Goal: Information Seeking & Learning: Learn about a topic

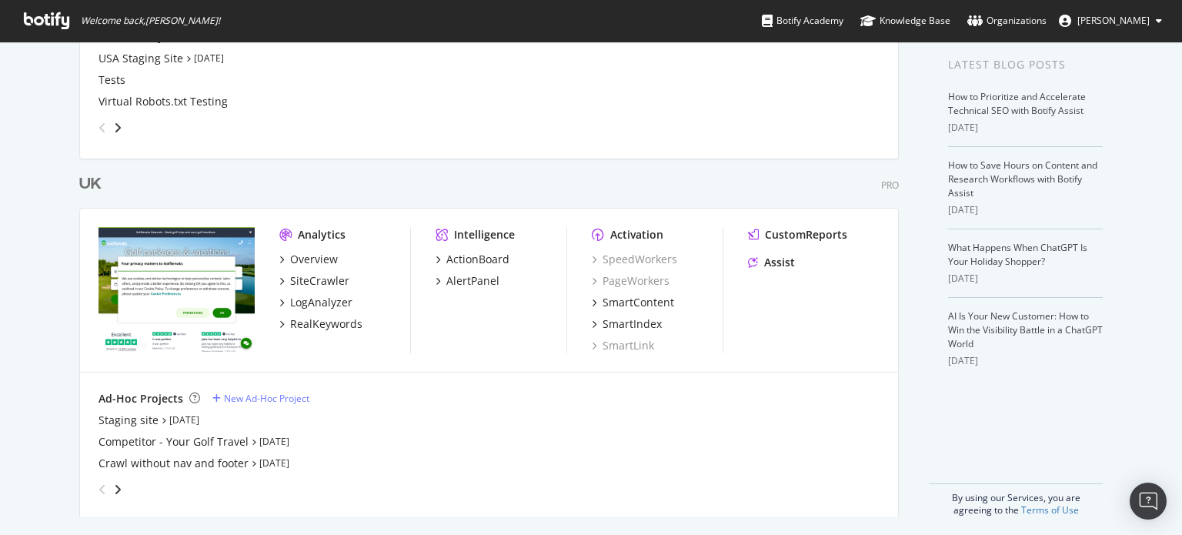
scroll to position [310, 0]
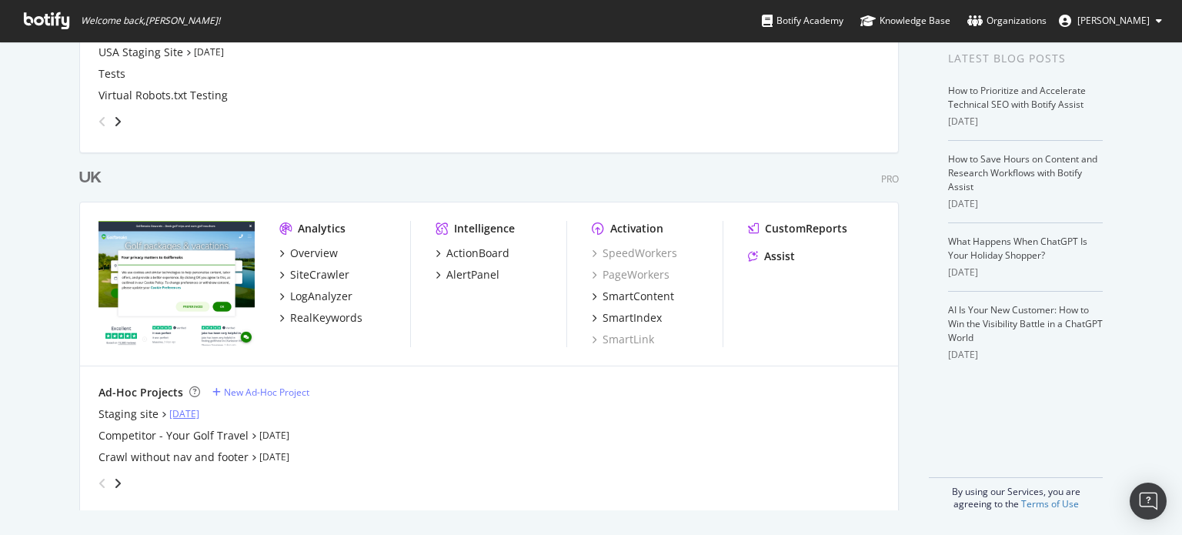
click at [194, 410] on link "[DATE]" at bounding box center [184, 413] width 30 height 13
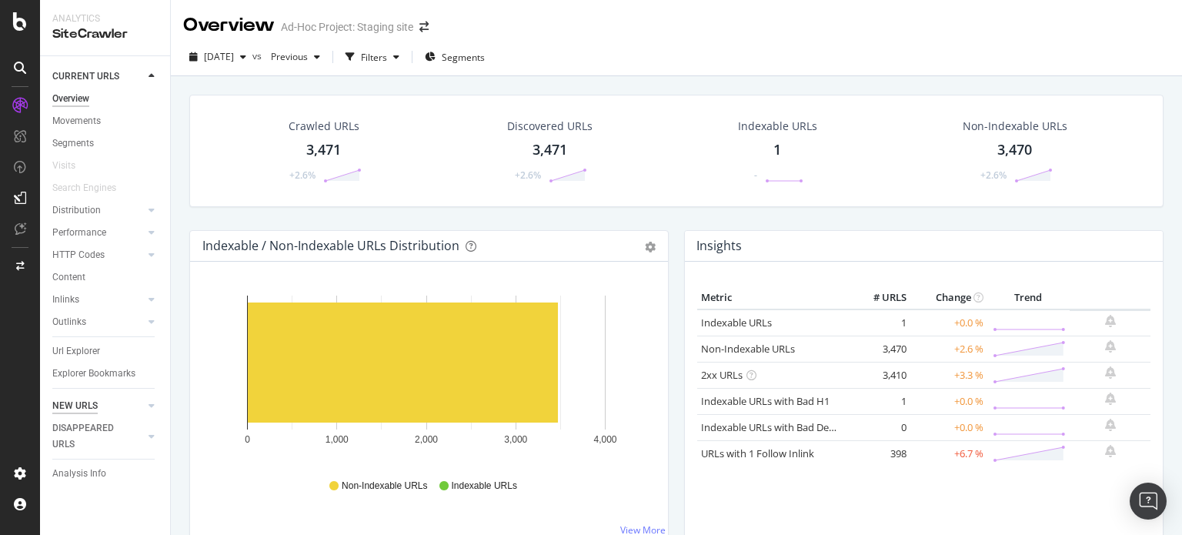
click at [75, 406] on div "NEW URLS" at bounding box center [74, 406] width 45 height 16
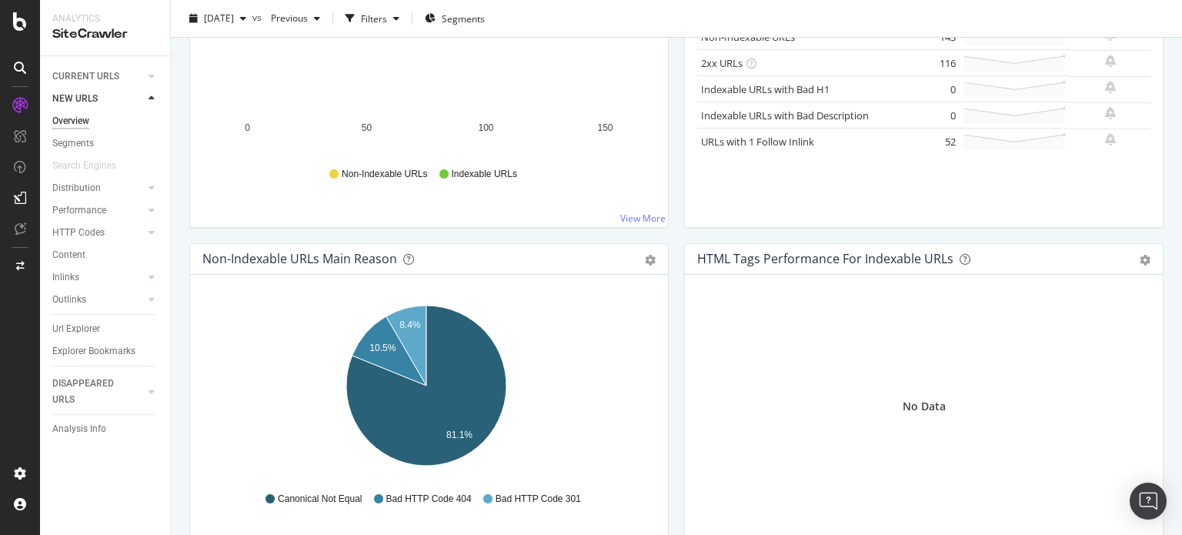
scroll to position [122, 0]
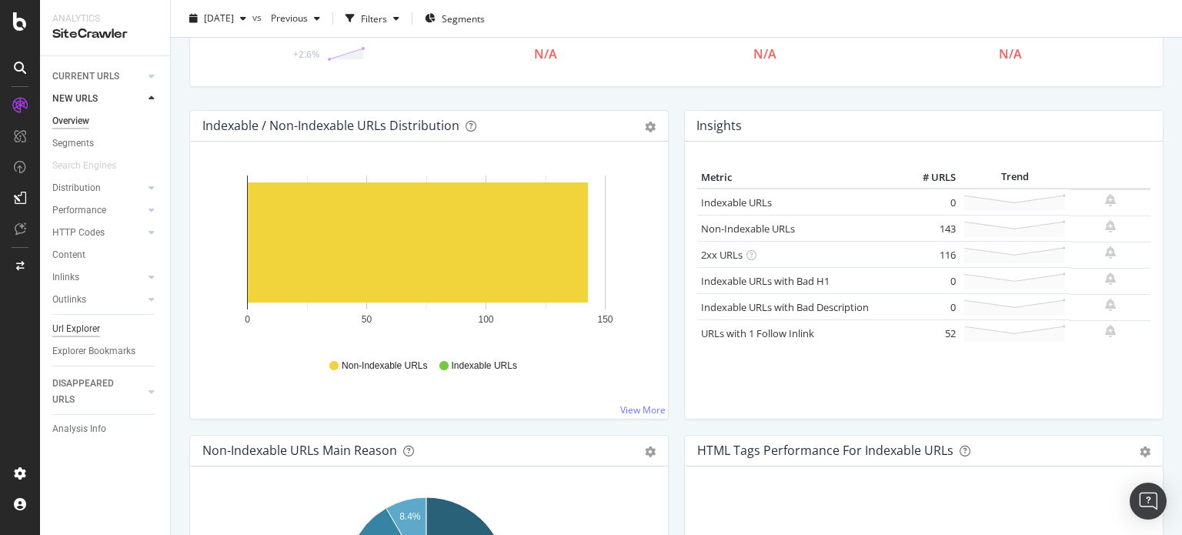
click at [85, 333] on div "Url Explorer" at bounding box center [76, 329] width 48 height 16
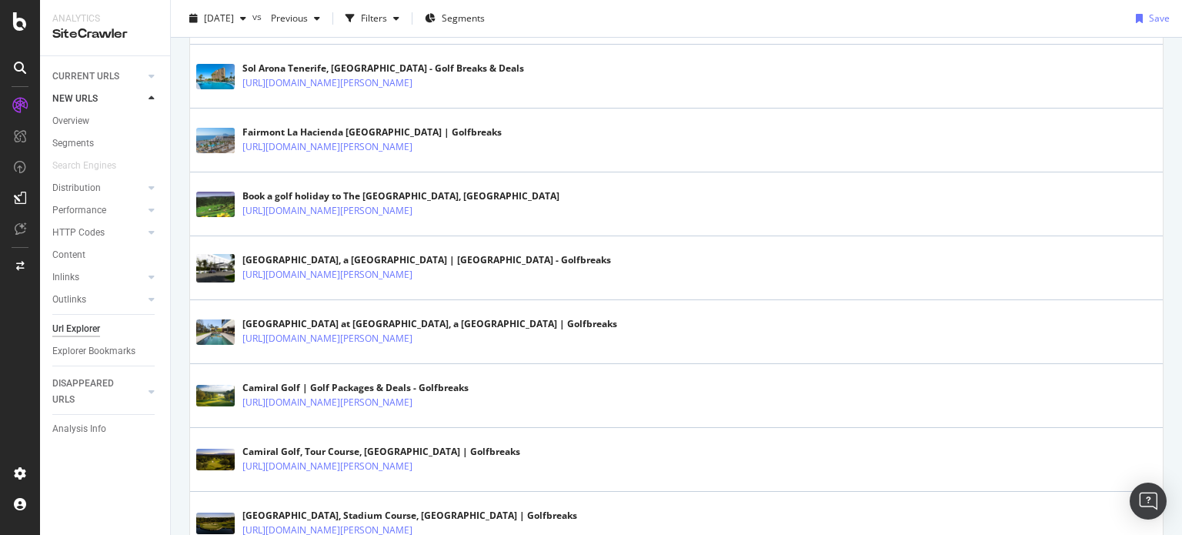
scroll to position [2732, 0]
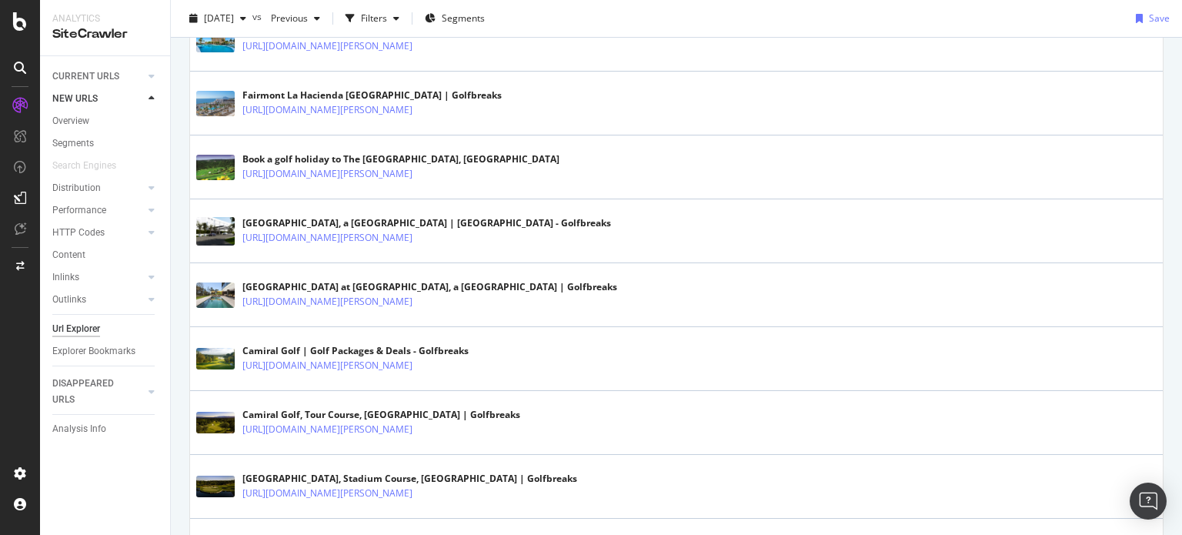
click at [469, 344] on div "Camiral Golf | Golf Packages & Deals - Golfbreaks" at bounding box center [355, 351] width 226 height 14
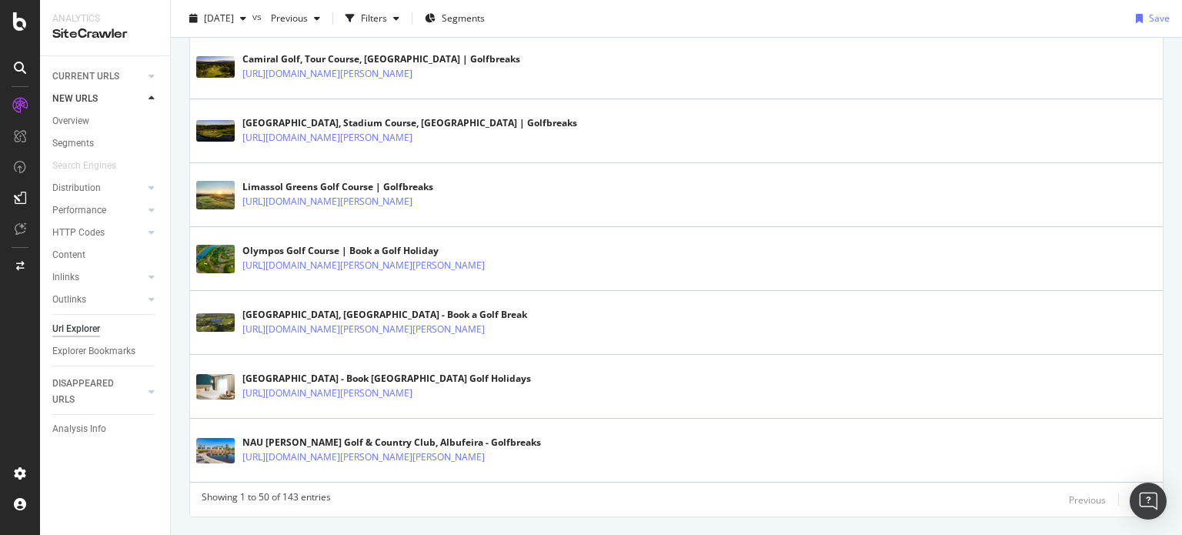
scroll to position [3114, 0]
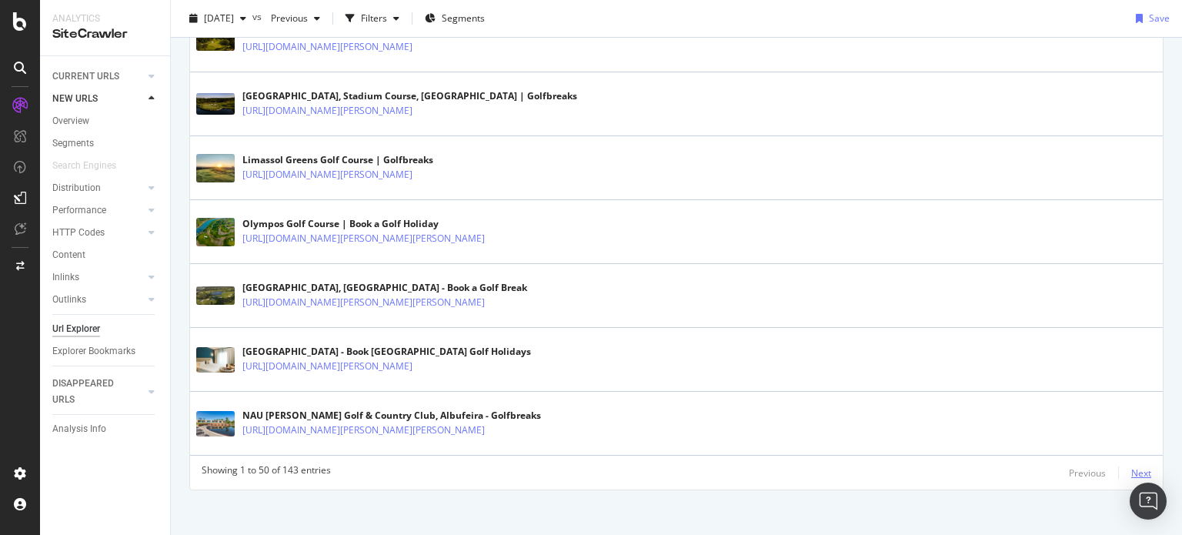
click at [1131, 464] on div "Next" at bounding box center [1141, 472] width 20 height 17
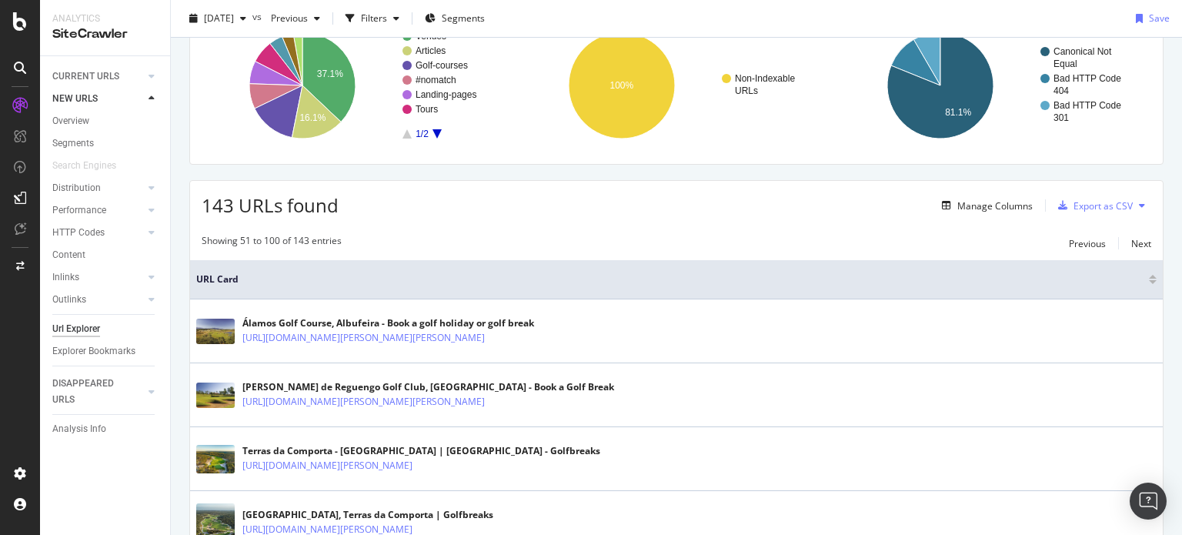
scroll to position [0, 0]
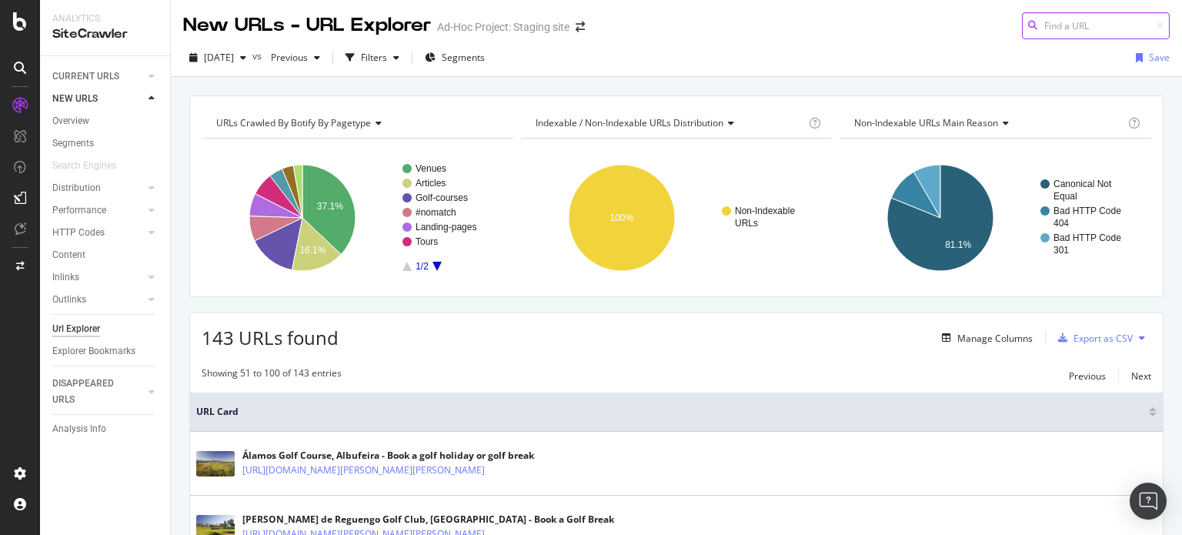
click at [1048, 33] on input at bounding box center [1096, 25] width 148 height 27
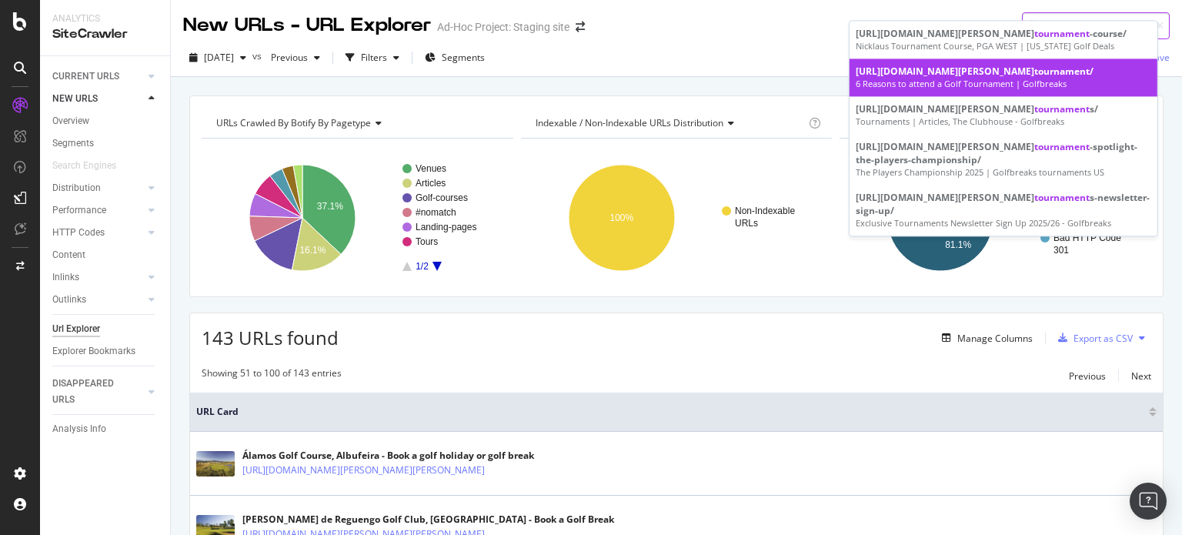
scroll to position [34, 0]
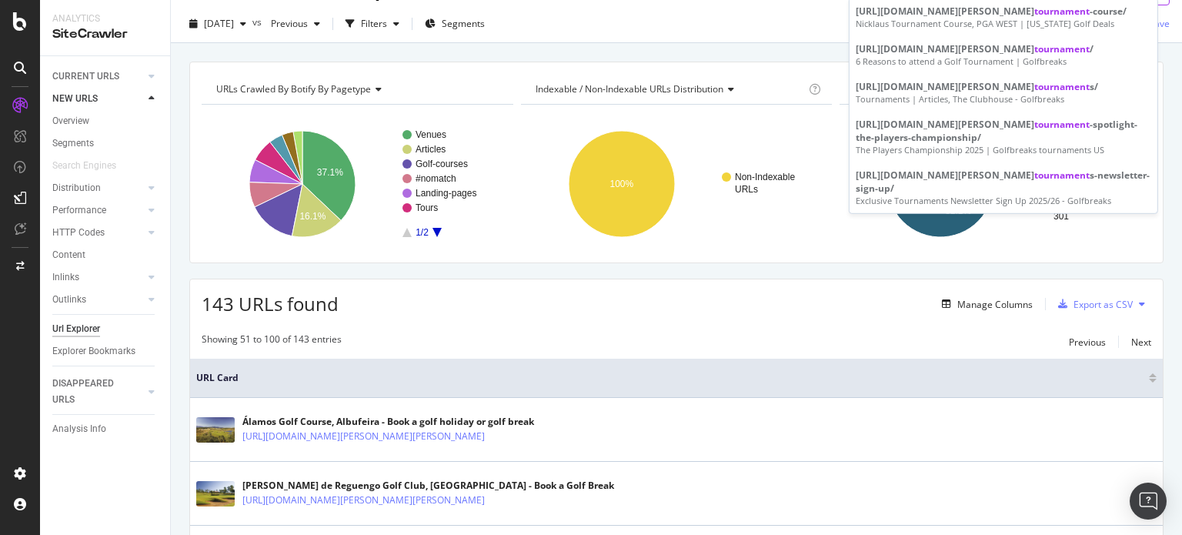
type input "tournament"
click at [677, 53] on div "URLs Crawled By Botify By pagetype Chart (by Value) Table Expand Export as CSV …" at bounding box center [676, 61] width 1011 height 37
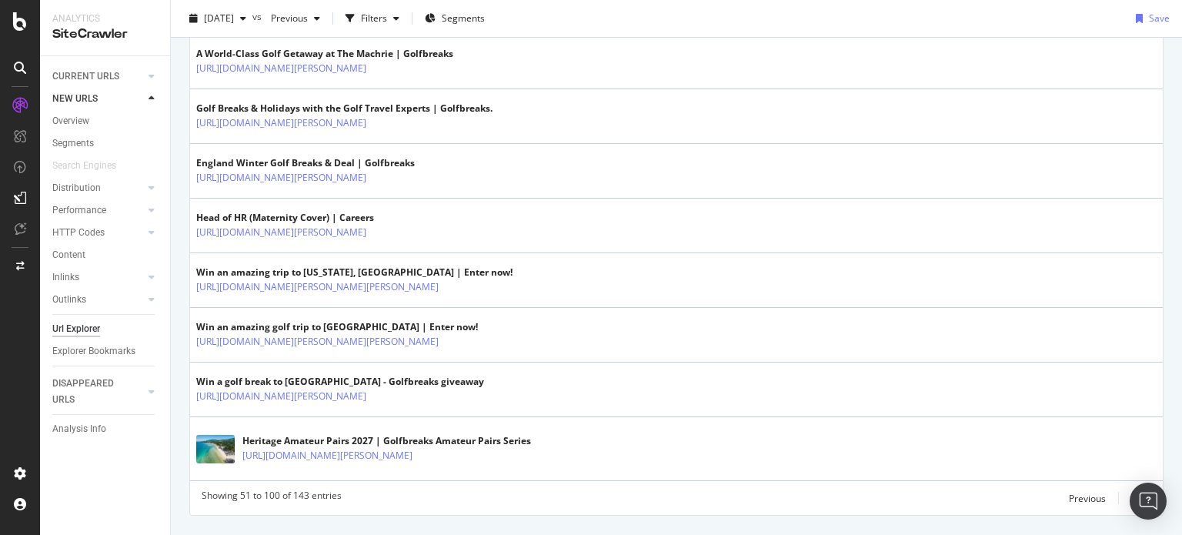
scroll to position [2976, 0]
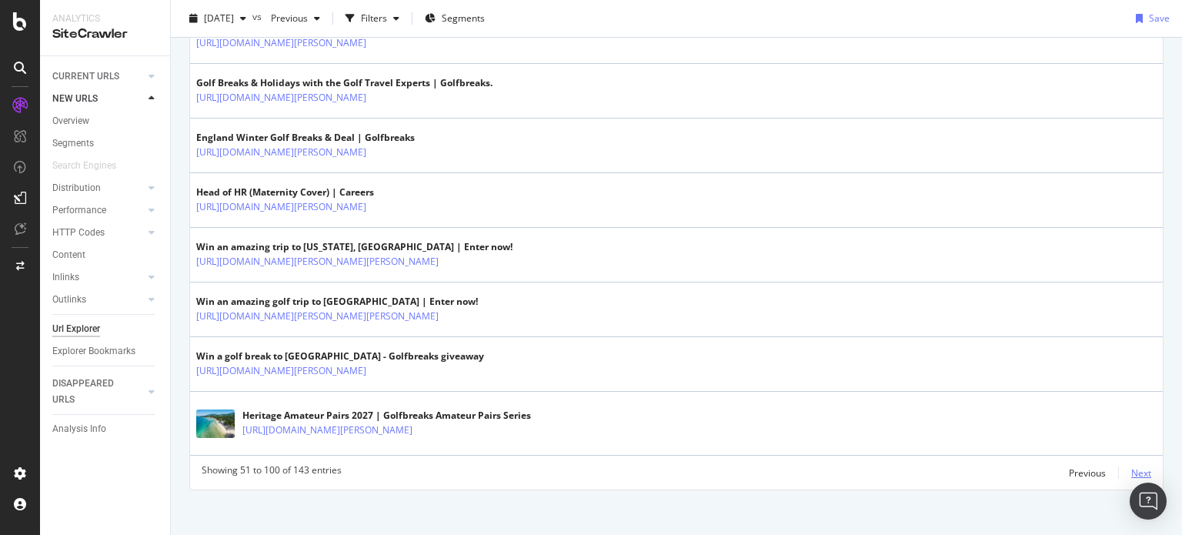
click at [1131, 466] on div "Next" at bounding box center [1141, 472] width 20 height 13
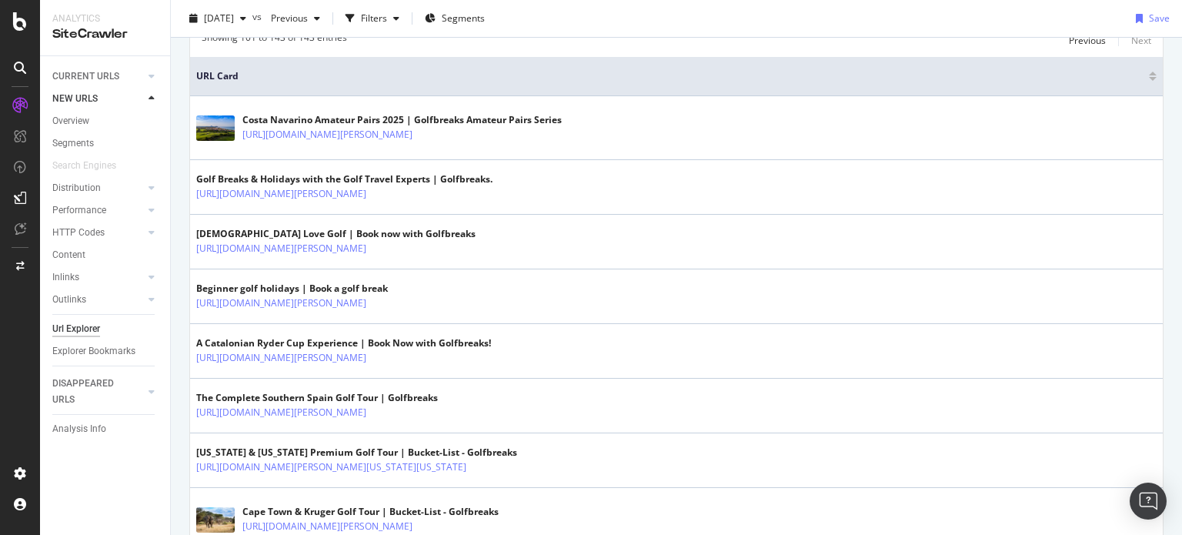
scroll to position [0, 0]
